Goal: Task Accomplishment & Management: Complete application form

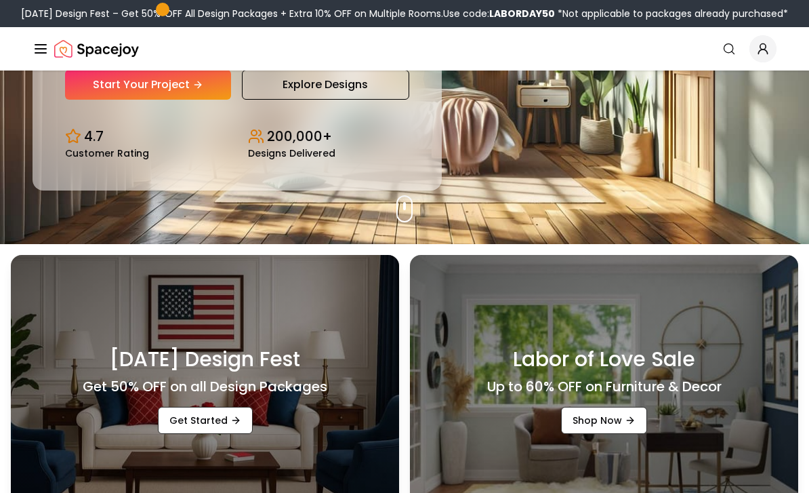
scroll to position [138, 0]
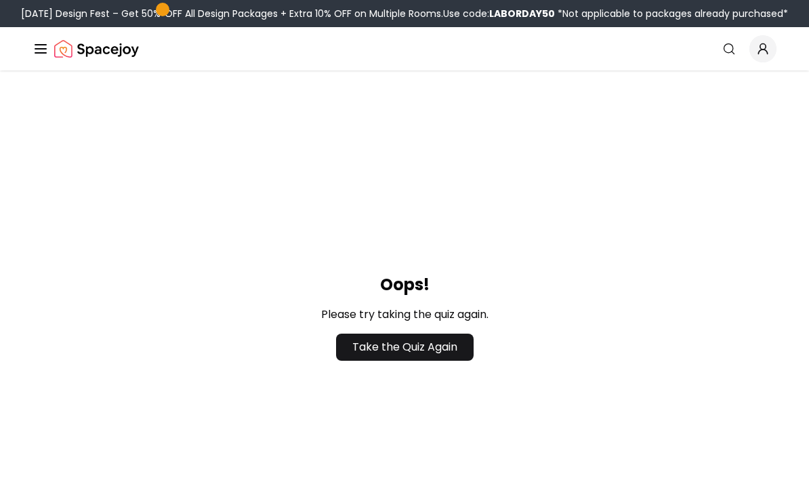
click at [468, 356] on link "Take the Quiz Again" at bounding box center [405, 346] width 138 height 27
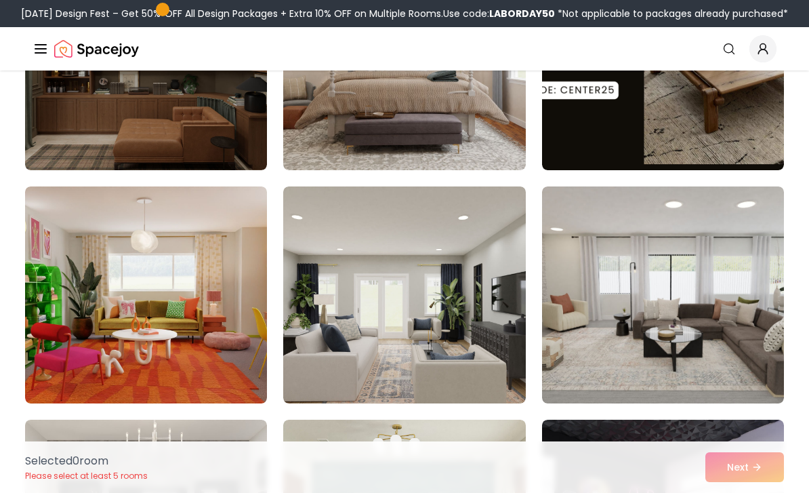
click at [495, 376] on img at bounding box center [404, 294] width 242 height 217
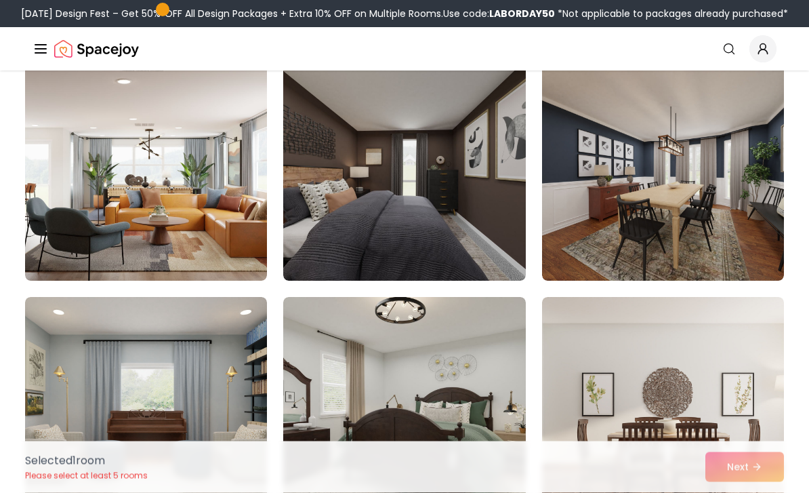
click at [682, 368] on img at bounding box center [663, 405] width 242 height 217
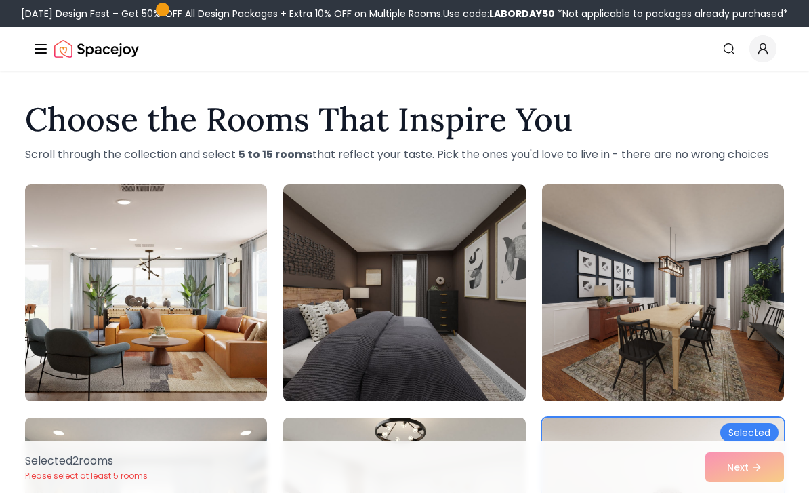
click at [201, 354] on img at bounding box center [146, 292] width 242 height 217
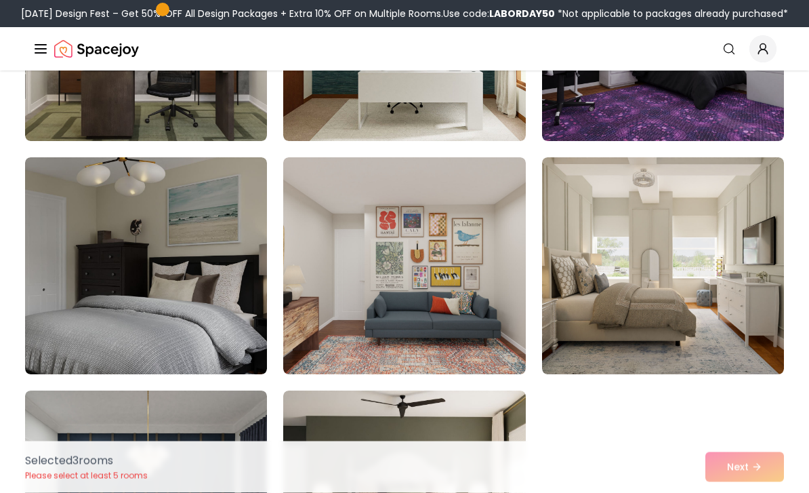
scroll to position [1196, 0]
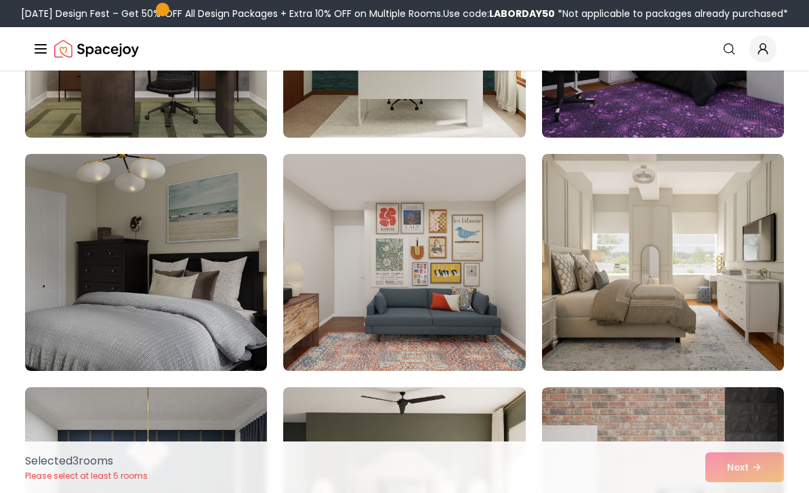
click at [686, 236] on img at bounding box center [663, 262] width 242 height 217
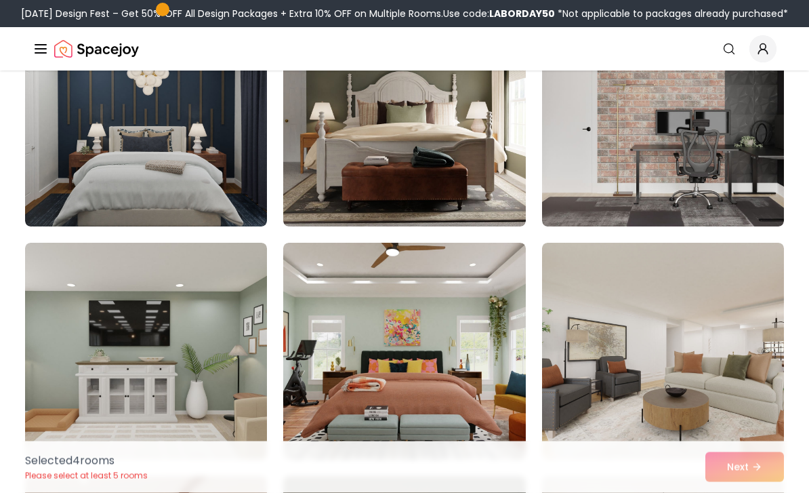
scroll to position [1573, 0]
click at [159, 390] on img at bounding box center [146, 351] width 242 height 217
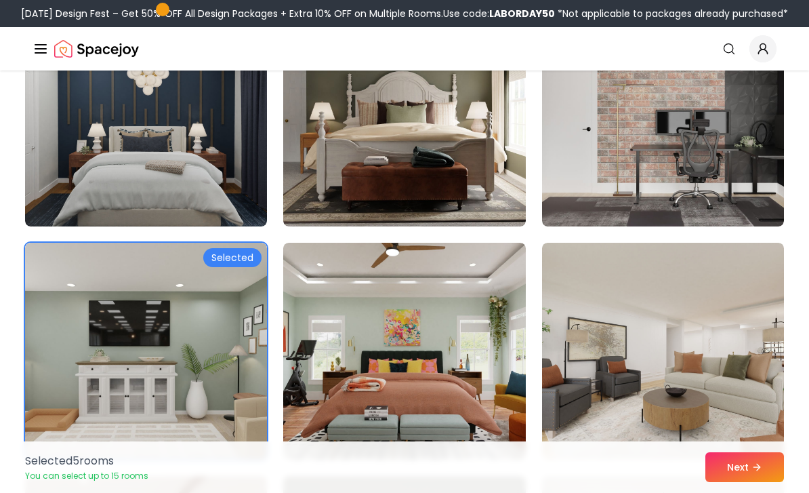
click at [648, 382] on img at bounding box center [663, 351] width 242 height 217
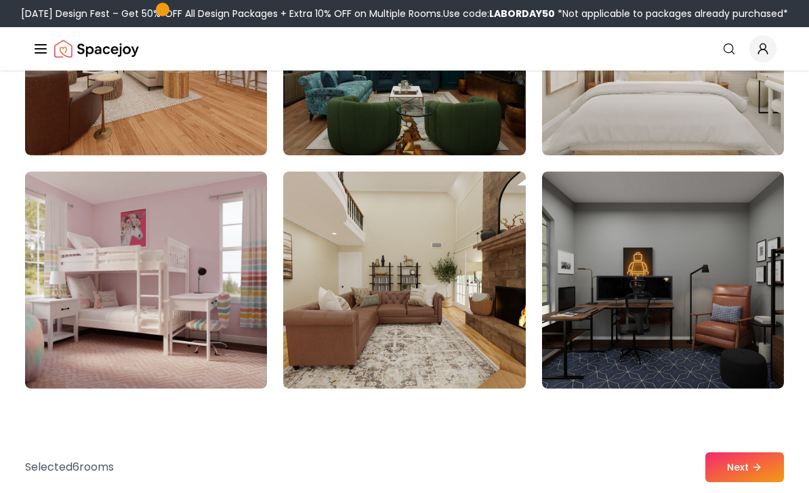
scroll to position [2113, 0]
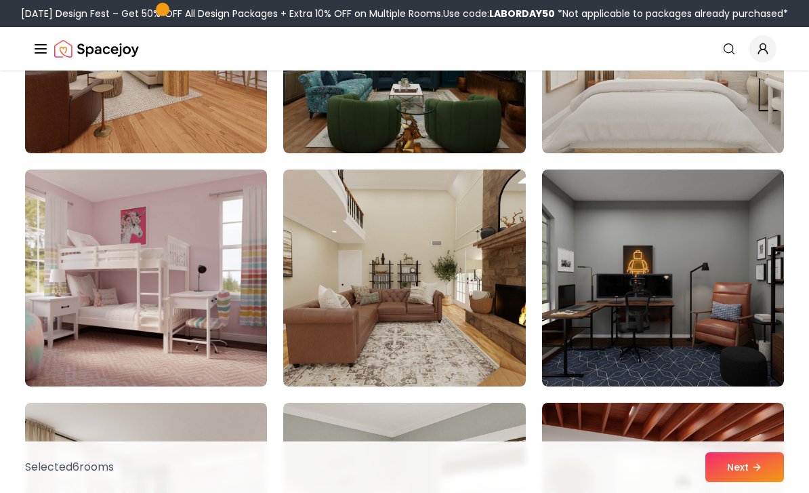
click at [730, 123] on img at bounding box center [663, 44] width 242 height 217
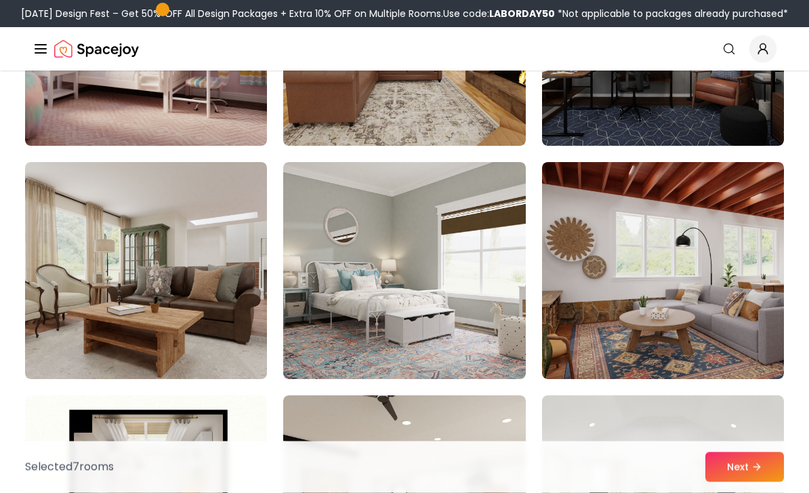
scroll to position [2353, 0]
click at [491, 318] on img at bounding box center [404, 270] width 242 height 217
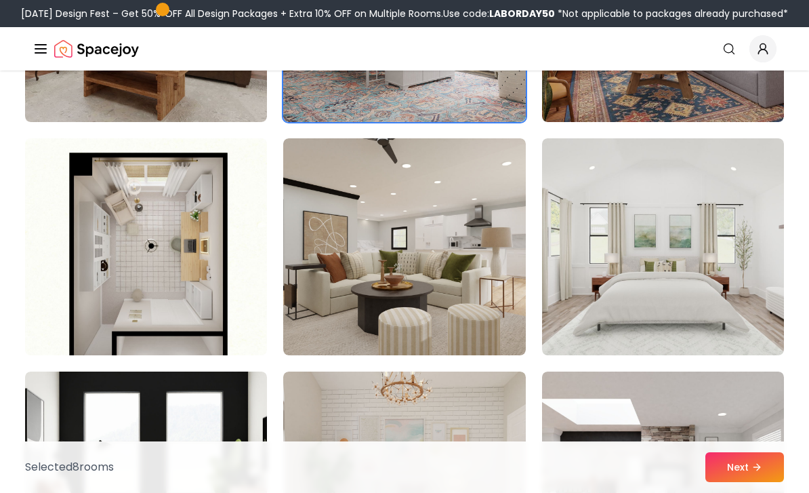
scroll to position [2615, 0]
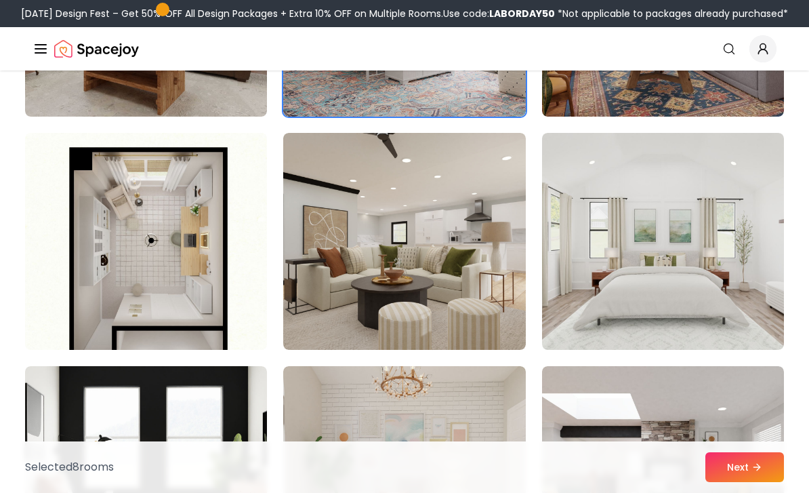
click at [663, 294] on img at bounding box center [663, 241] width 242 height 217
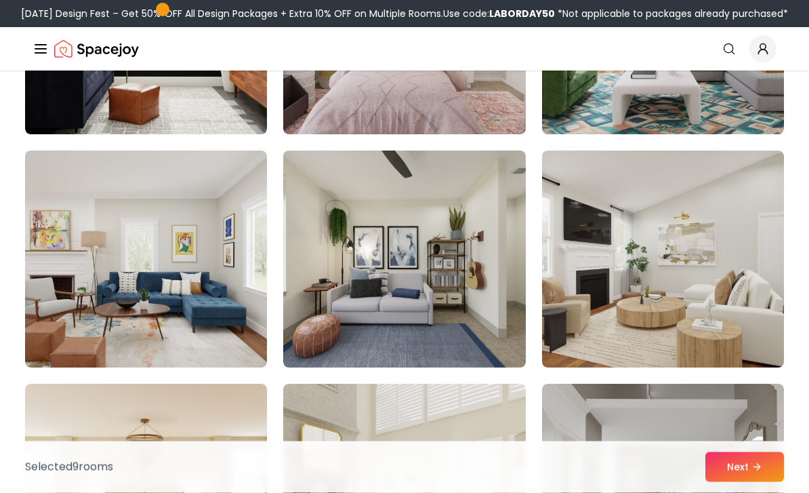
scroll to position [3064, 0]
click at [697, 283] on img at bounding box center [663, 258] width 242 height 217
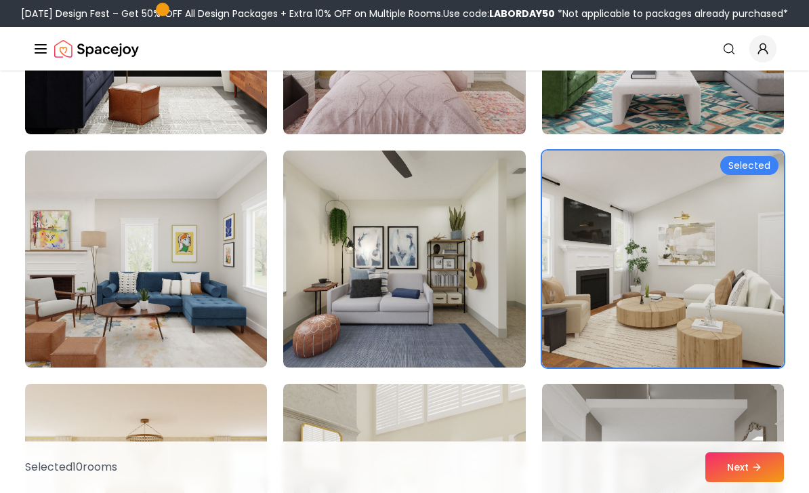
click at [743, 482] on button "Next" at bounding box center [744, 467] width 79 height 30
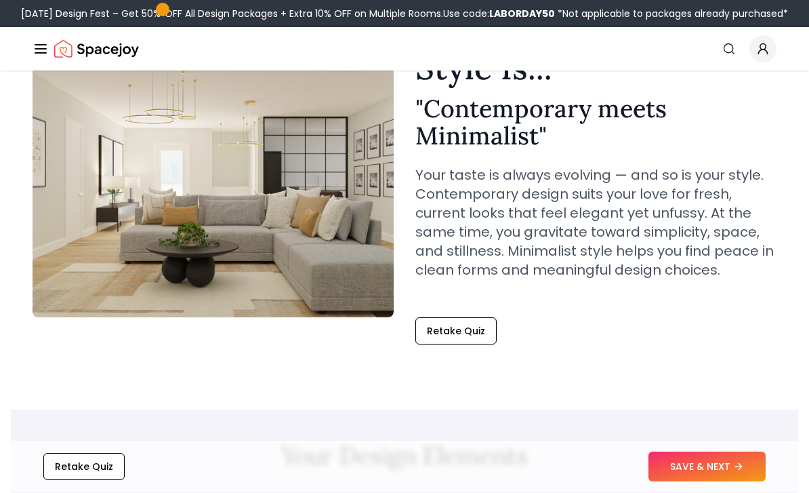
scroll to position [111, 0]
click at [714, 482] on button "SAVE & NEXT" at bounding box center [706, 467] width 117 height 30
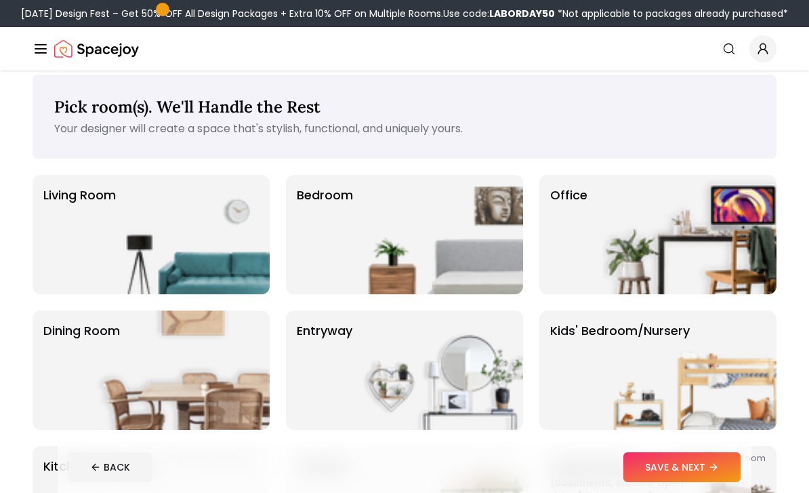
scroll to position [14, 0]
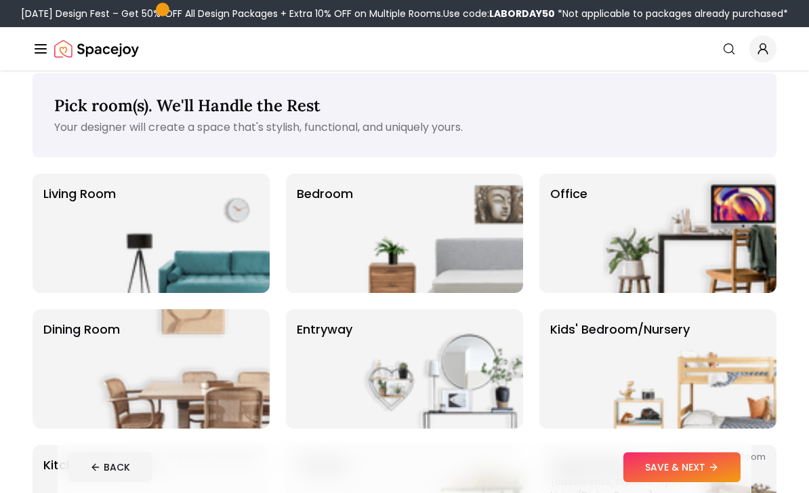
click at [671, 249] on img at bounding box center [689, 232] width 173 height 119
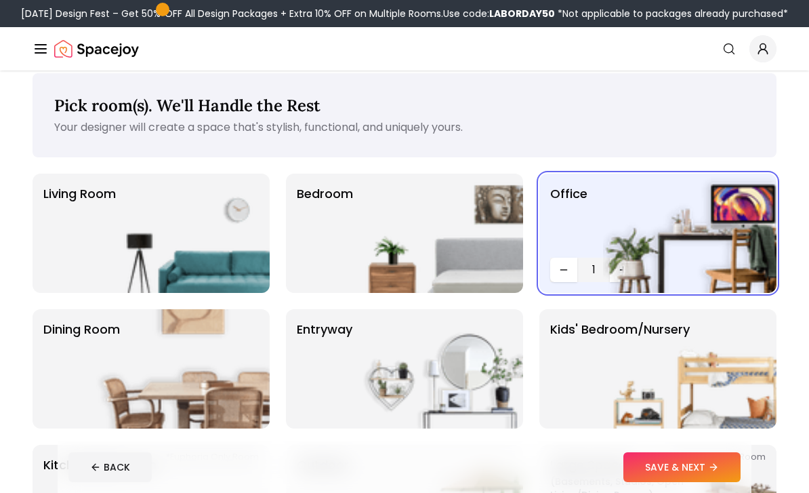
click at [688, 468] on button "SAVE & NEXT" at bounding box center [681, 467] width 117 height 30
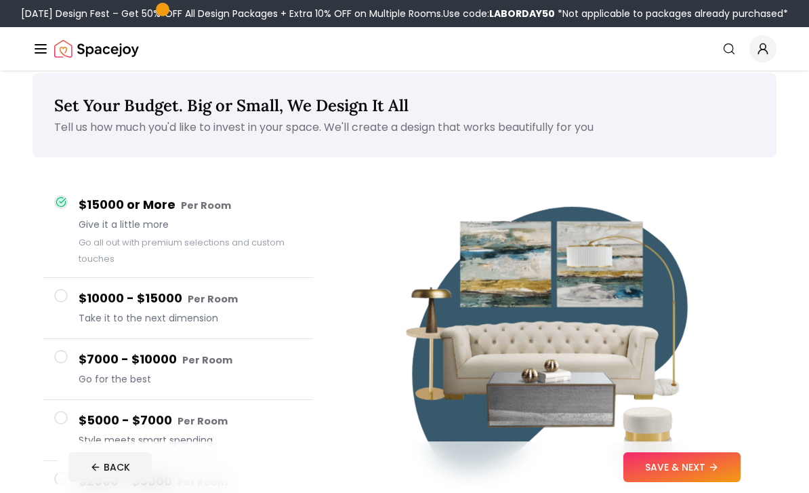
click at [698, 461] on button "SAVE & NEXT" at bounding box center [681, 467] width 117 height 30
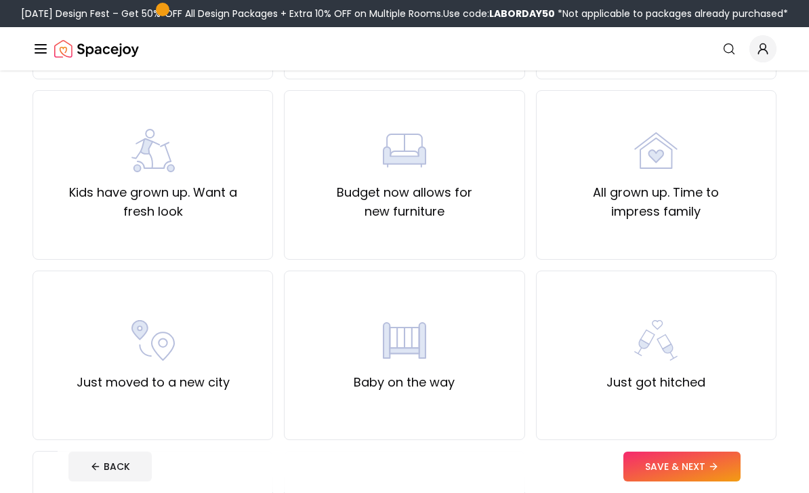
scroll to position [277, 0]
click at [216, 356] on div "Just moved to a new city" at bounding box center [153, 354] width 153 height 73
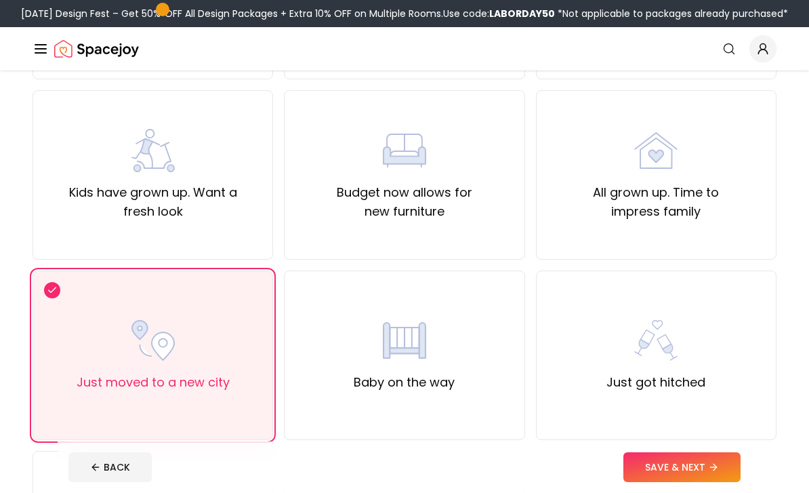
click at [690, 482] on button "SAVE & NEXT" at bounding box center [681, 467] width 117 height 30
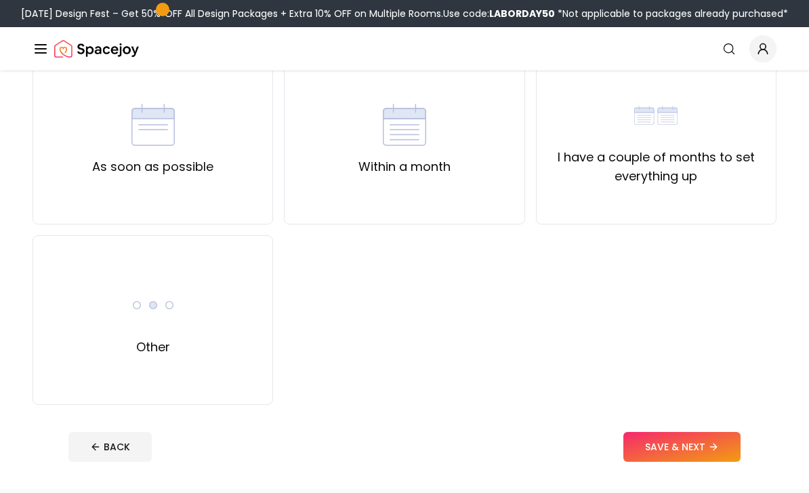
scroll to position [135, 0]
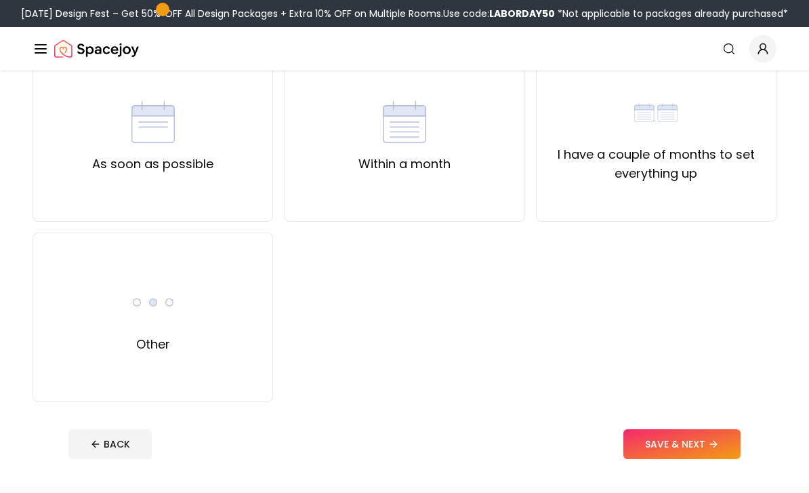
click at [212, 356] on div "Other" at bounding box center [153, 316] width 241 height 169
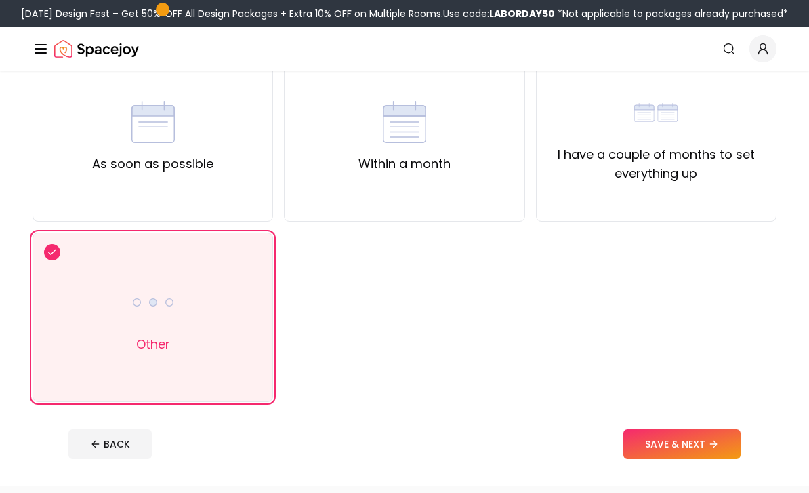
click at [710, 452] on button "SAVE & NEXT" at bounding box center [681, 444] width 117 height 30
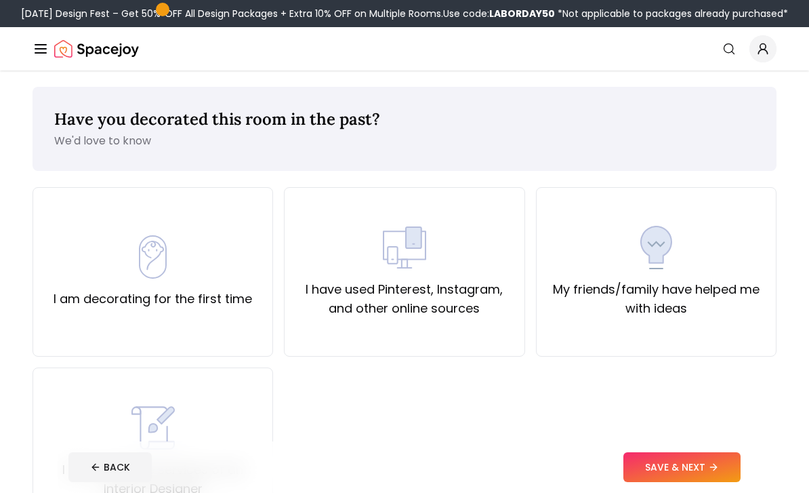
click at [503, 336] on div "I have used Pinterest, Instagram, and other online sources" at bounding box center [404, 271] width 241 height 169
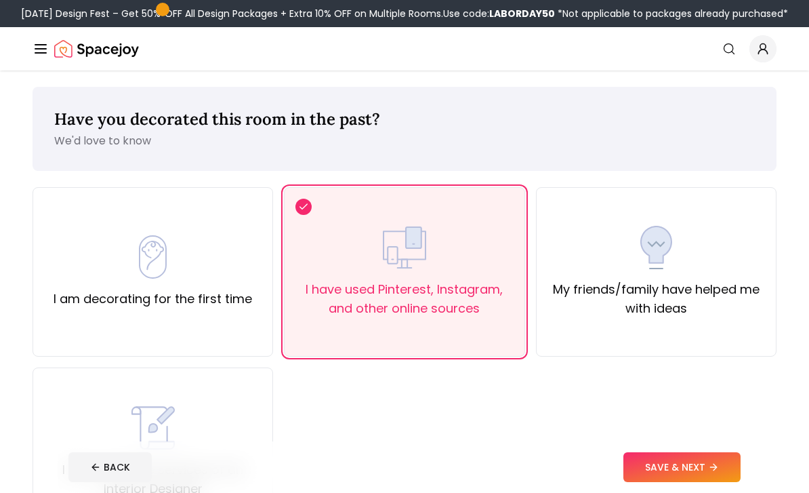
click at [703, 482] on button "SAVE & NEXT" at bounding box center [681, 467] width 117 height 30
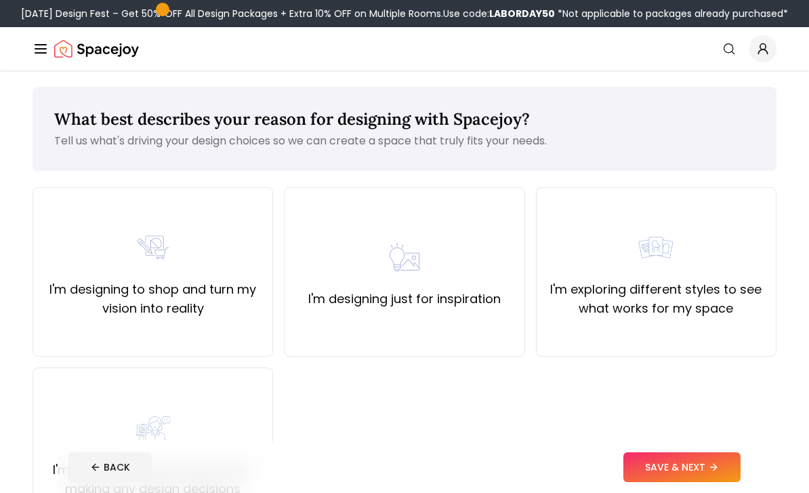
click at [510, 311] on div "I'm designing just for inspiration" at bounding box center [404, 271] width 241 height 169
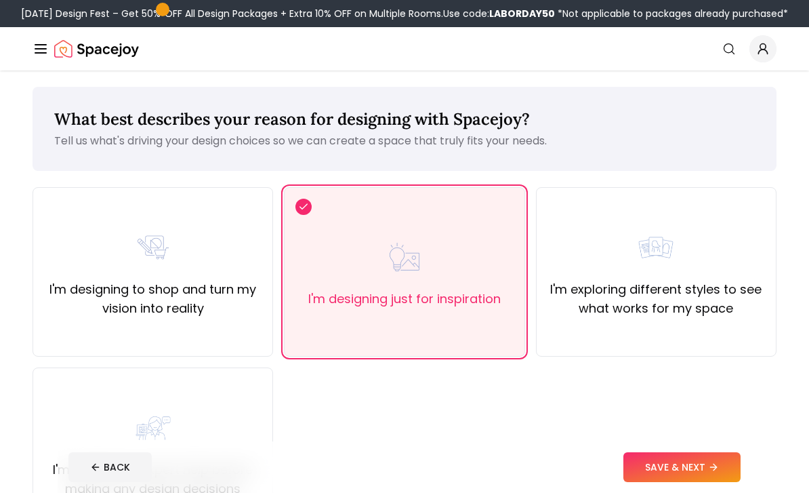
click at [690, 482] on button "SAVE & NEXT" at bounding box center [681, 467] width 117 height 30
